Goal: Task Accomplishment & Management: Complete application form

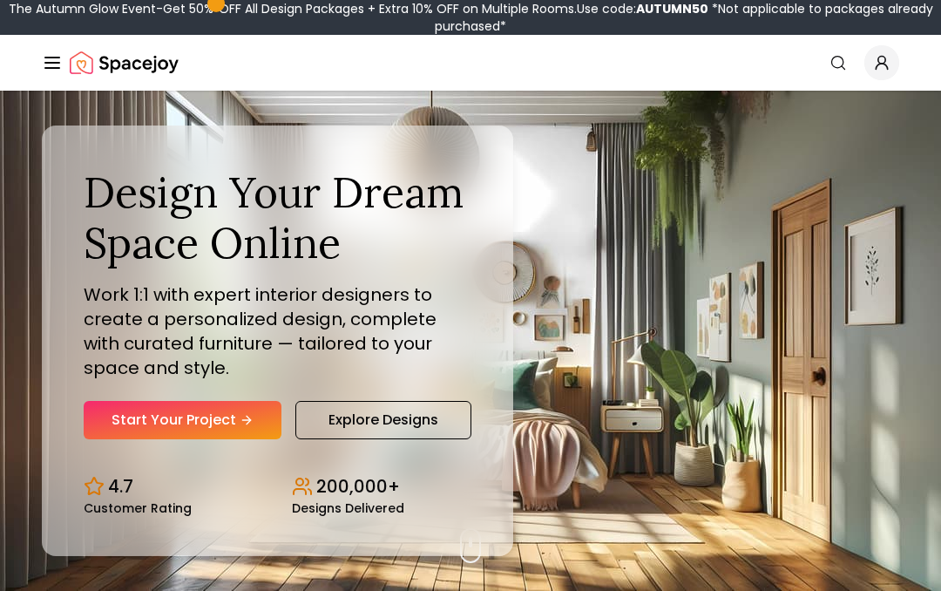
click at [112, 416] on link "Start Your Project" at bounding box center [183, 420] width 198 height 38
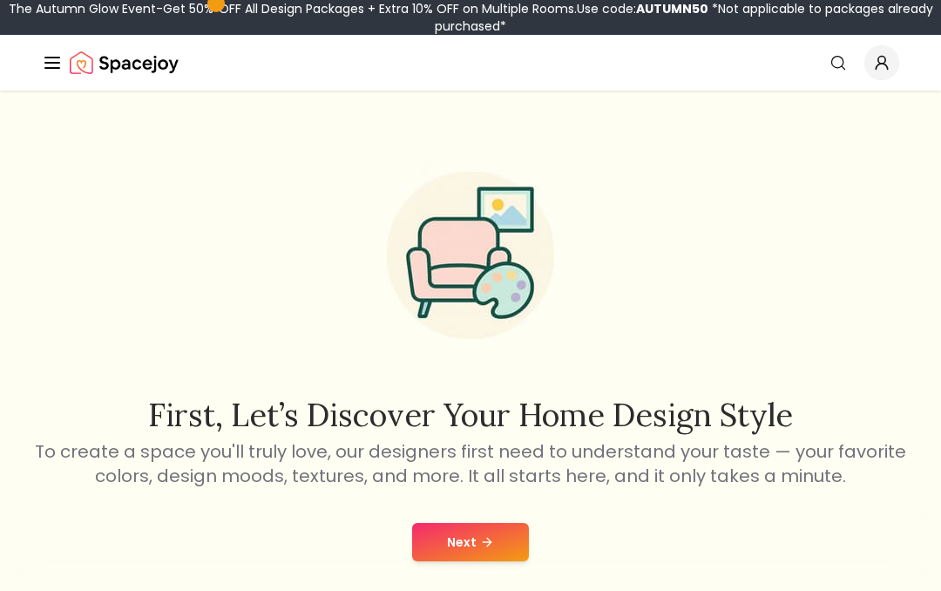
click at [453, 529] on button "Next" at bounding box center [470, 542] width 117 height 38
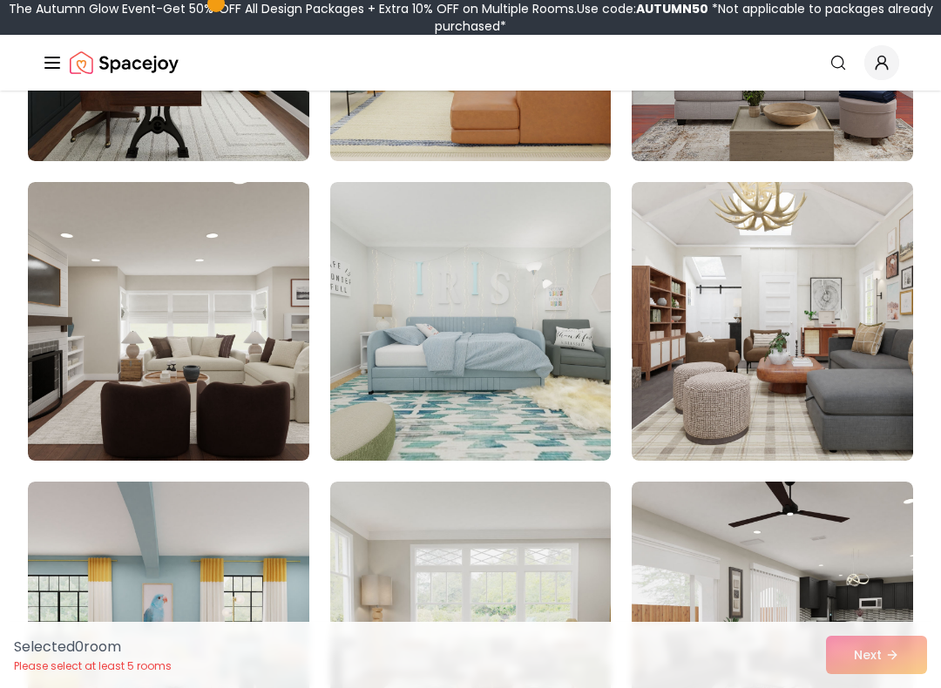
scroll to position [686, 0]
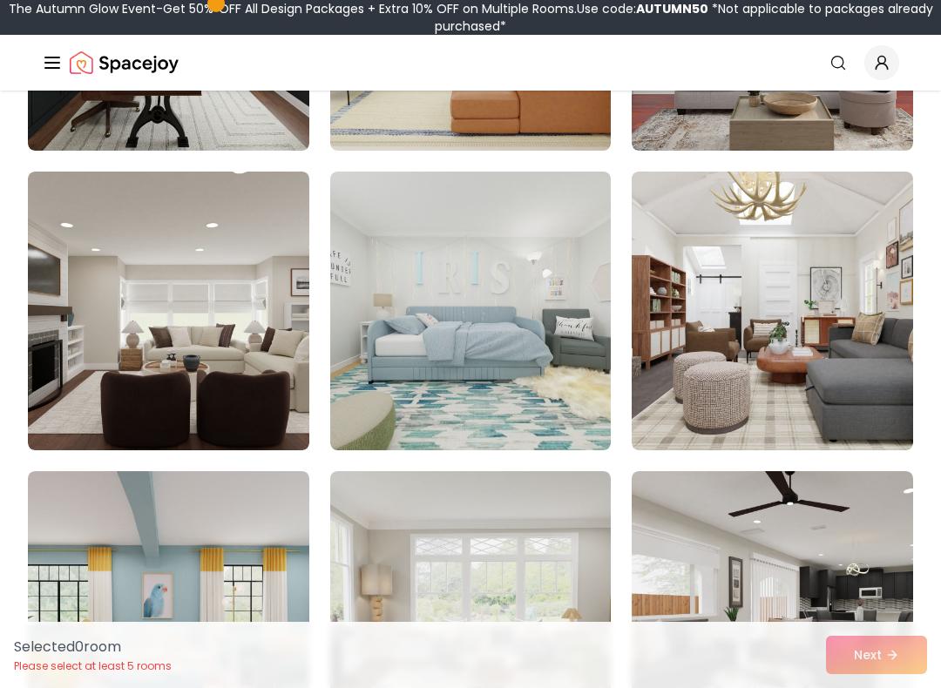
click at [368, 394] on img at bounding box center [470, 311] width 281 height 279
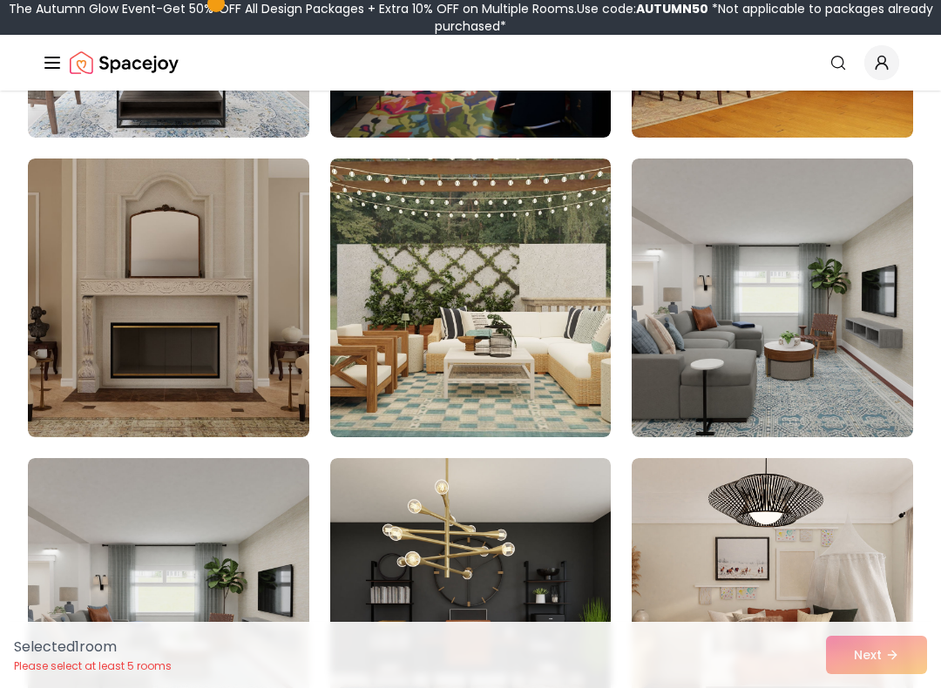
scroll to position [3110, 0]
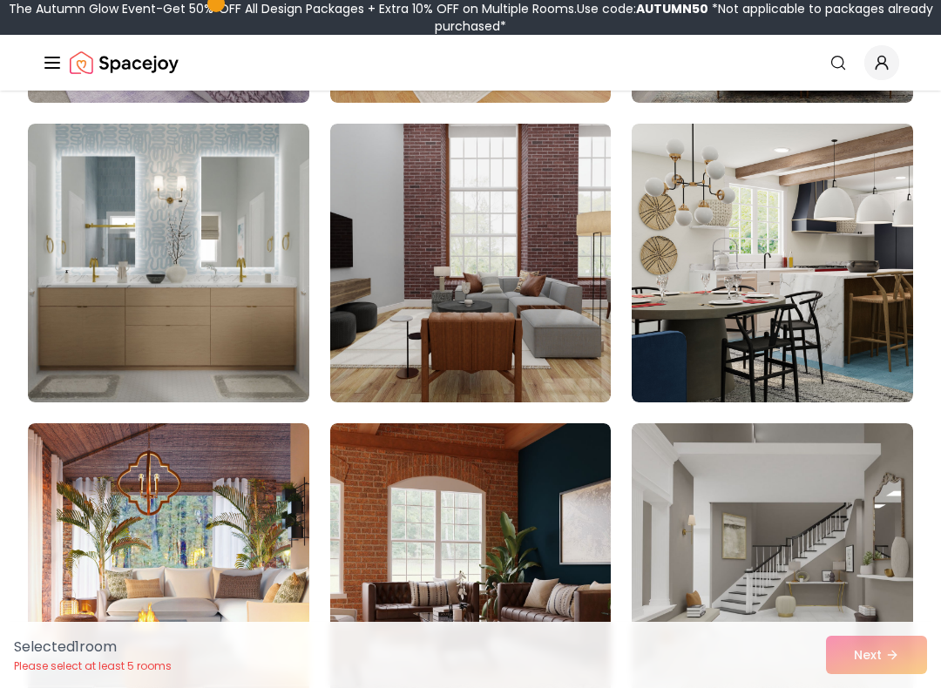
click at [96, 334] on img at bounding box center [168, 263] width 281 height 279
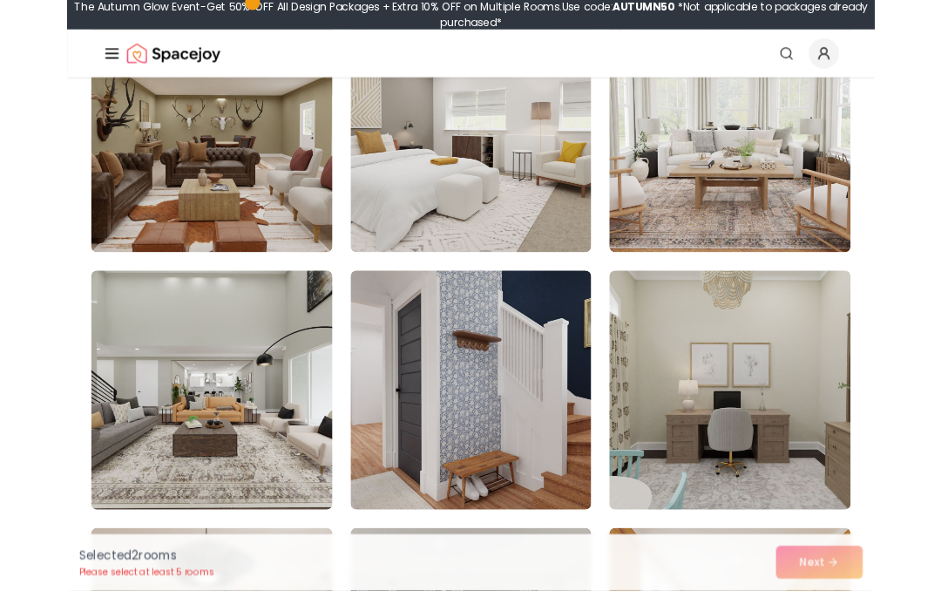
scroll to position [9230, 0]
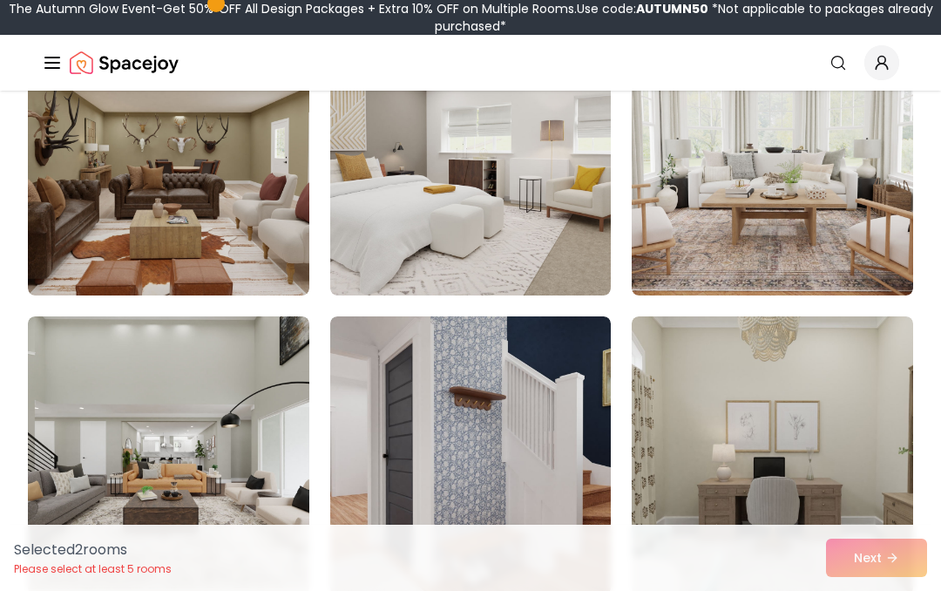
click at [537, 447] on img at bounding box center [470, 455] width 281 height 279
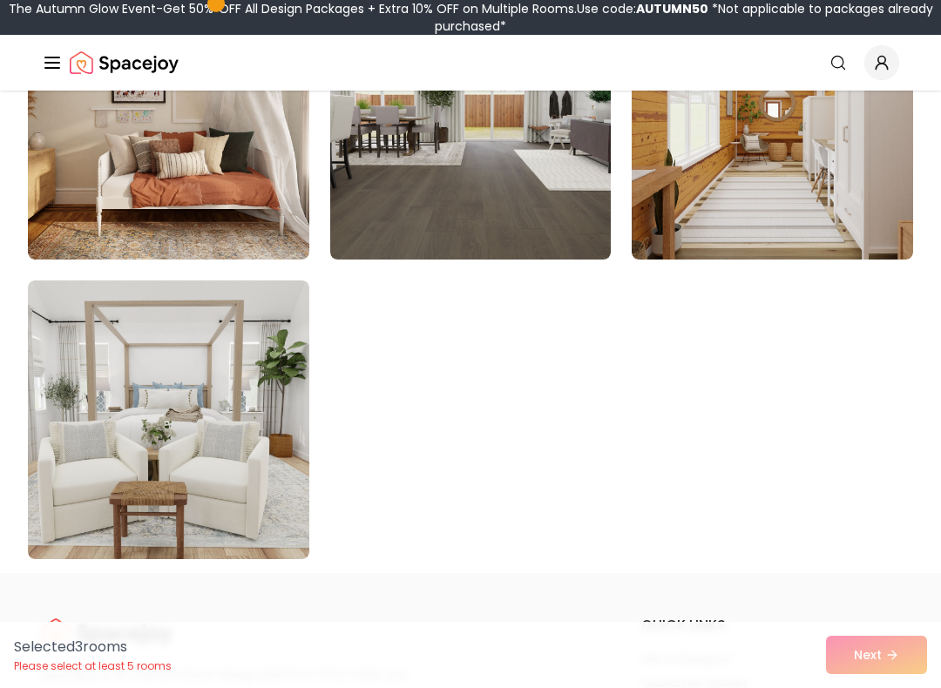
click at [75, 388] on img at bounding box center [168, 419] width 281 height 279
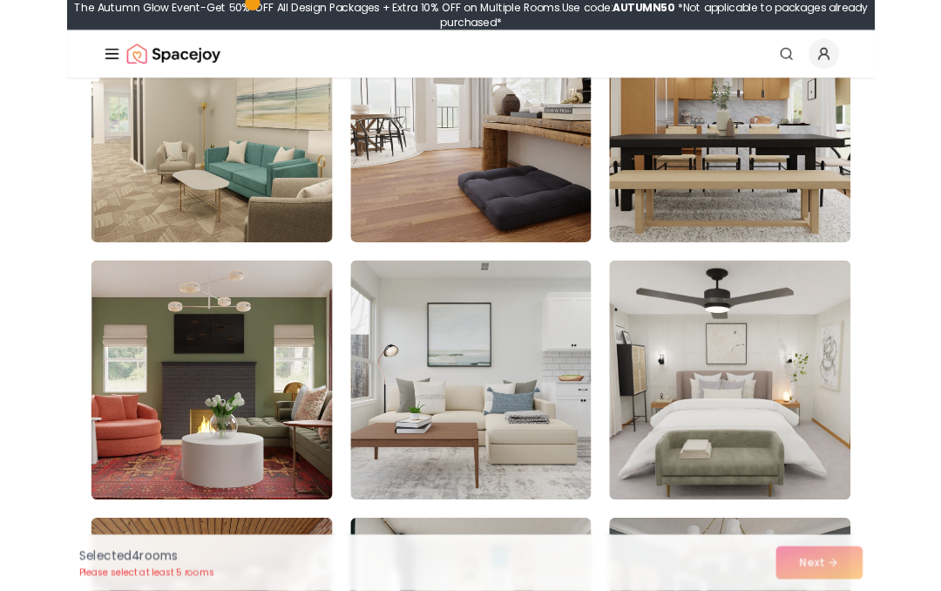
scroll to position [7144, 0]
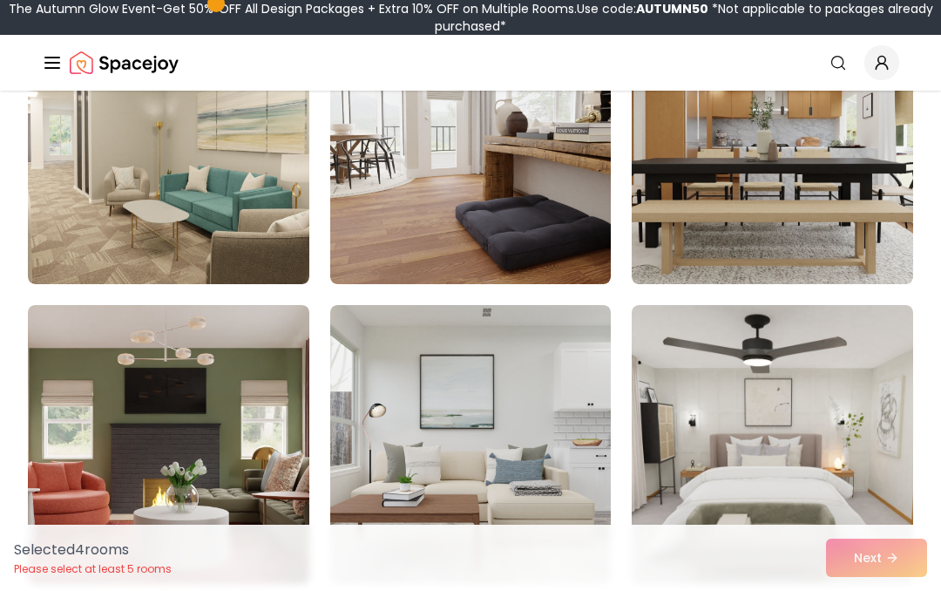
click at [502, 458] on img at bounding box center [470, 444] width 281 height 279
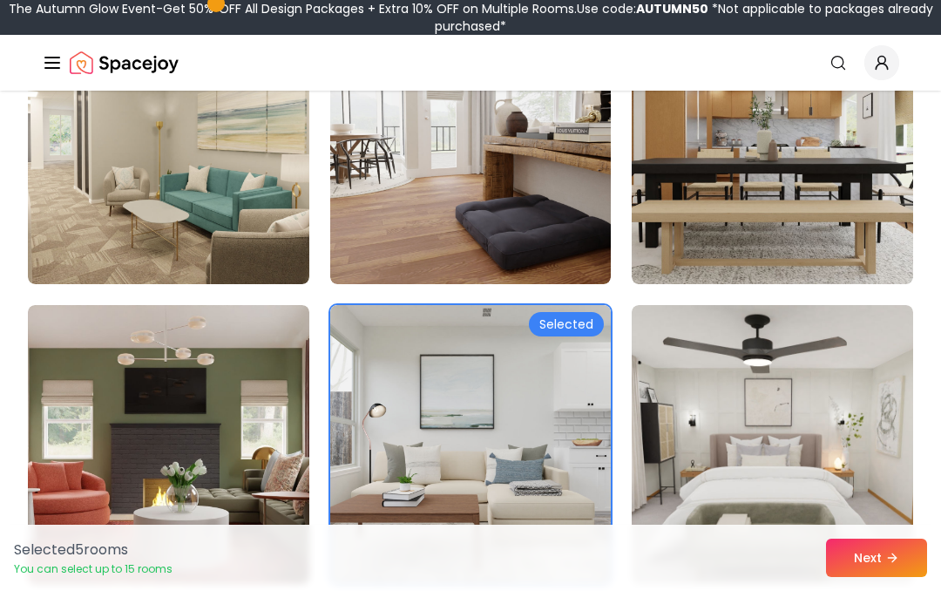
click at [877, 555] on button "Next" at bounding box center [876, 557] width 101 height 38
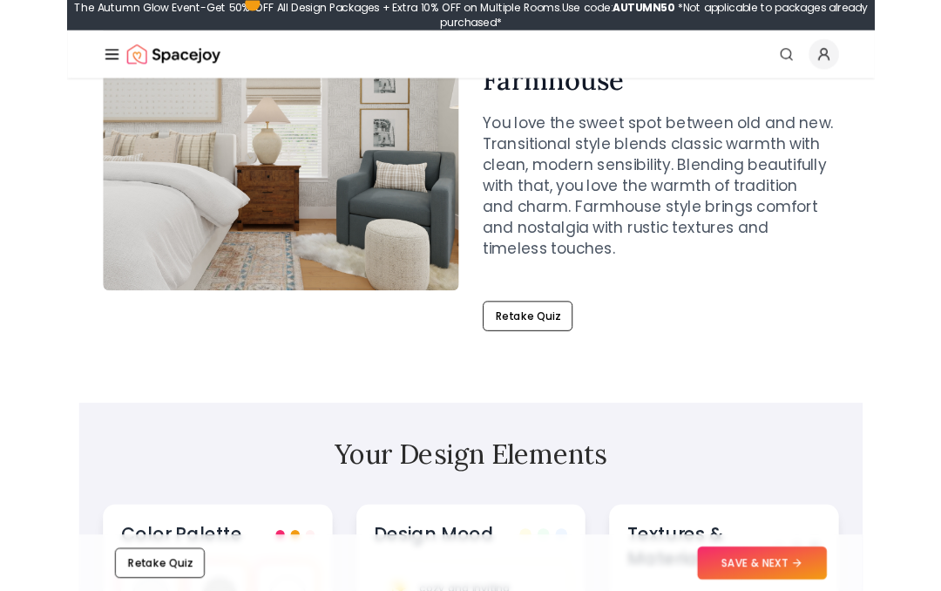
scroll to position [223, 0]
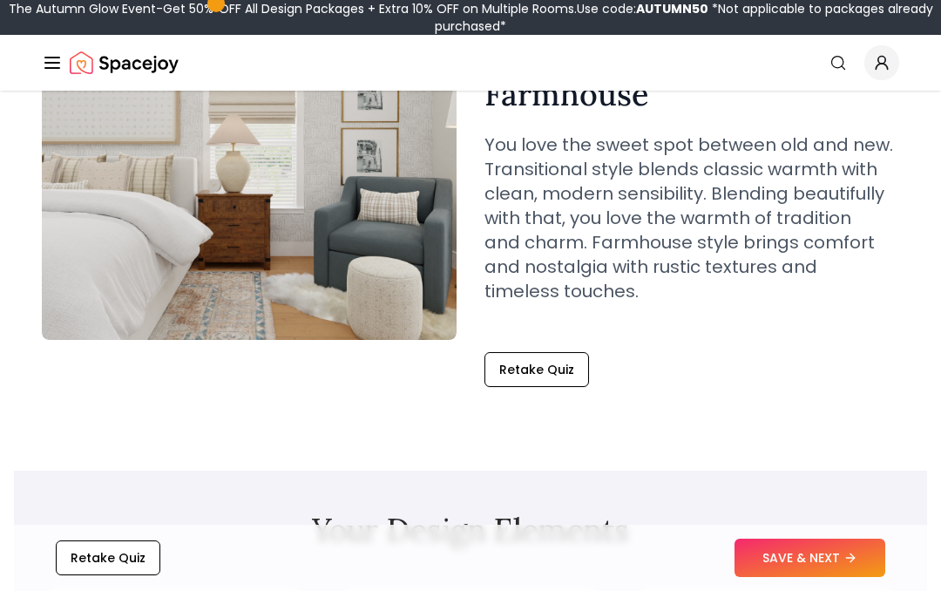
click at [828, 546] on button "SAVE & NEXT" at bounding box center [809, 557] width 151 height 38
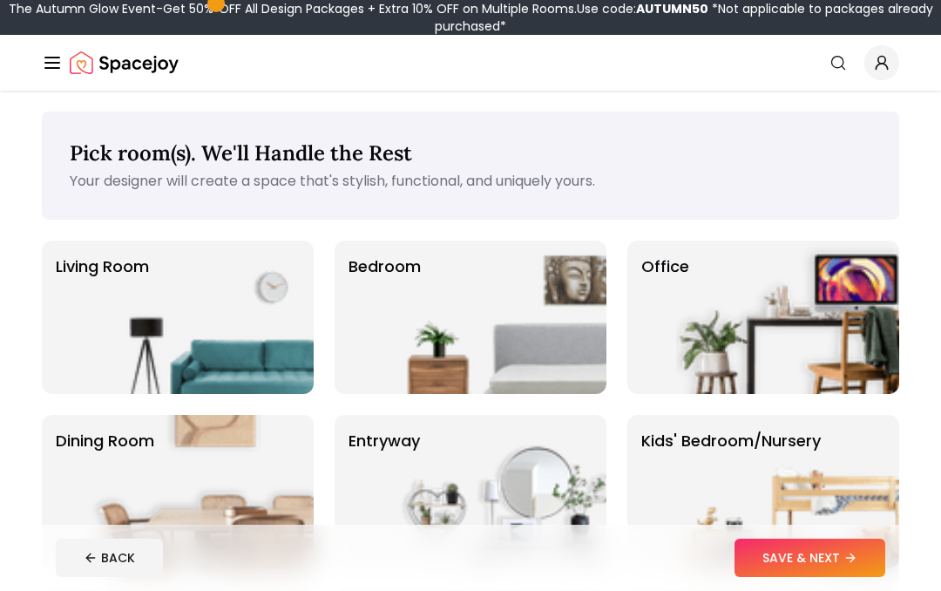
click at [220, 374] on img at bounding box center [202, 316] width 223 height 153
